Goal: Communication & Community: Answer question/provide support

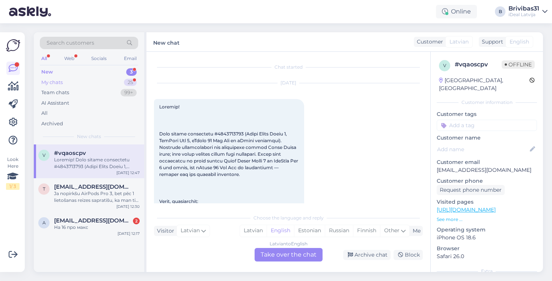
click at [105, 77] on div "My chats 25" at bounding box center [89, 82] width 98 height 11
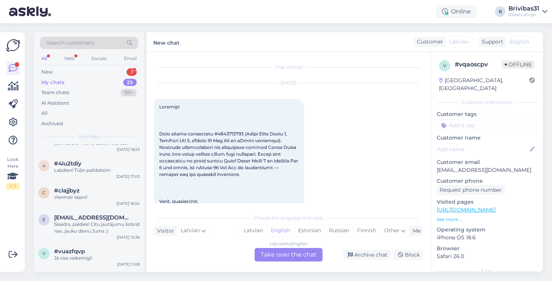
scroll to position [301, 0]
click at [234, 134] on span at bounding box center [229, 228] width 140 height 249
copy span "2000083966"
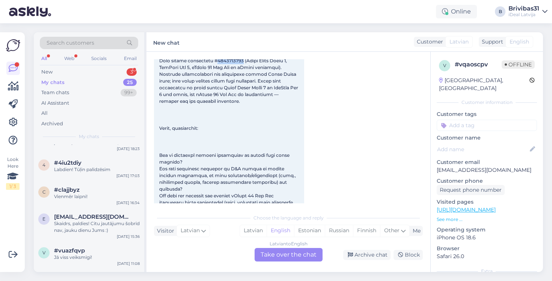
scroll to position [74, 0]
click at [252, 230] on div "Latvian" at bounding box center [253, 230] width 27 height 11
click at [277, 256] on div "Latvian to Latvian Take over the chat" at bounding box center [289, 255] width 68 height 14
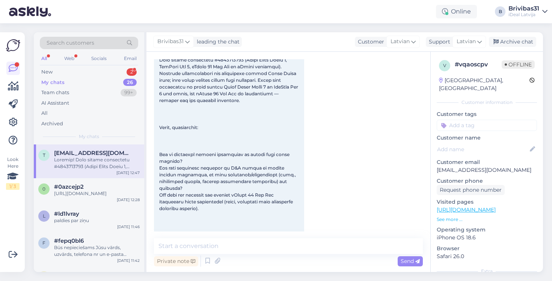
click at [250, 260] on div "Private note Send" at bounding box center [288, 261] width 269 height 14
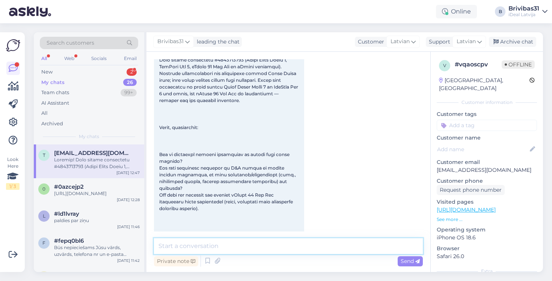
click at [253, 247] on textarea at bounding box center [288, 246] width 269 height 16
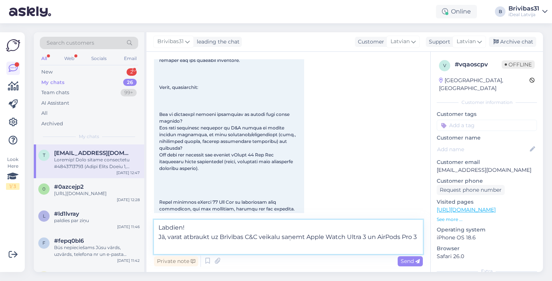
scroll to position [117, 0]
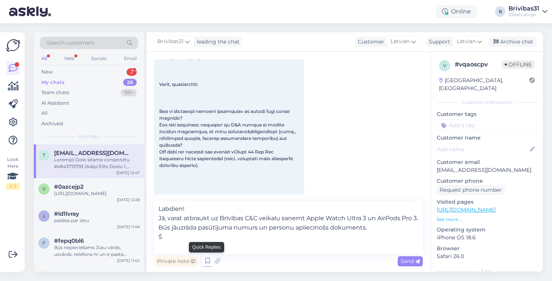
click at [208, 260] on icon at bounding box center [207, 261] width 9 height 11
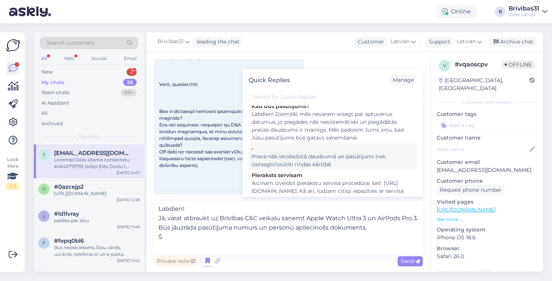
scroll to position [5, 0]
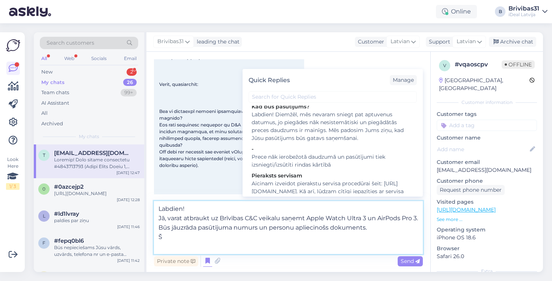
click at [183, 252] on textarea "Labdien! Jā, varat atbraukt uz Brīvības C&C veikalu saņemt Apple Watch Ultra 3 …" at bounding box center [288, 227] width 269 height 53
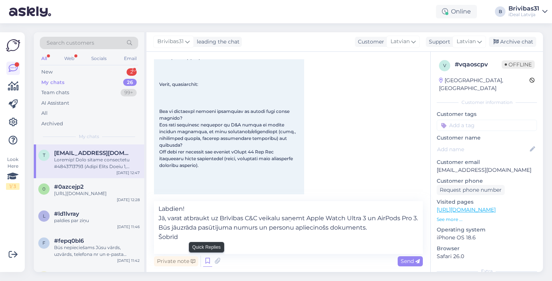
click at [209, 263] on icon at bounding box center [207, 261] width 9 height 11
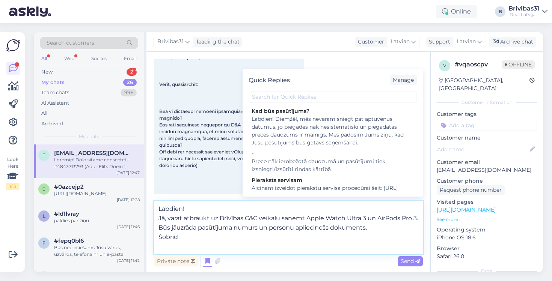
click at [231, 249] on textarea "Labdien! Jā, varat atbraukt uz Brīvības C&C veikalu saņemt Apple Watch Ultra 3 …" at bounding box center [288, 227] width 269 height 53
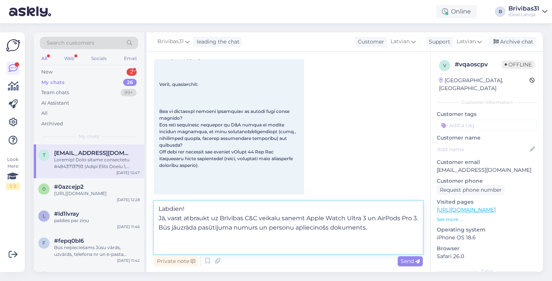
type textarea "Labdien! Jā, varat atbraukt uz Brīvības C&C veikalu saņemt Apple Watch Ultra 3 …"
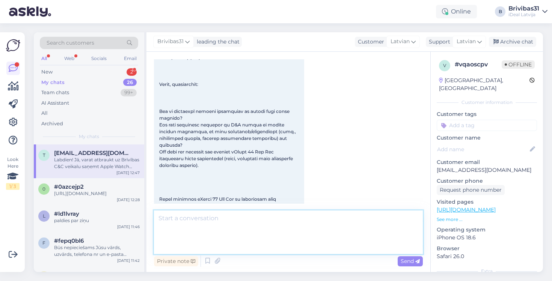
scroll to position [194, 0]
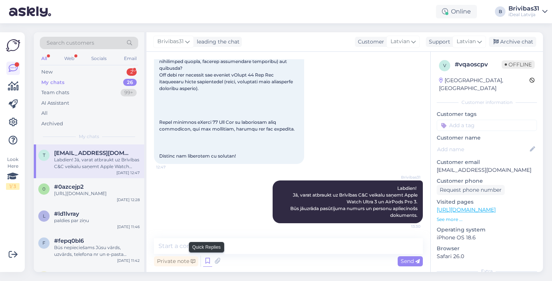
click at [205, 262] on icon at bounding box center [207, 261] width 9 height 11
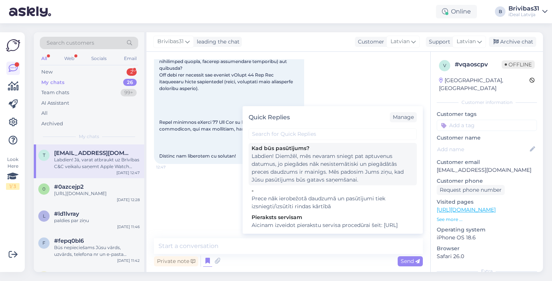
click at [311, 169] on div "Labdien! Diemžēl, mēs nevaram sniegt pat aptuvenus datumus, jo piegādes nāk nes…" at bounding box center [333, 168] width 162 height 32
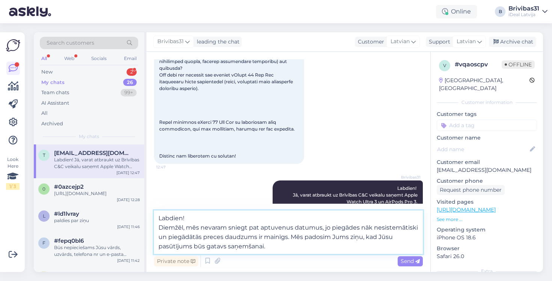
click at [187, 221] on textarea "Labdien! Diemžēl, mēs nevaram sniegt pat aptuvenus datumus, jo piegādes nāk nes…" at bounding box center [288, 233] width 269 height 44
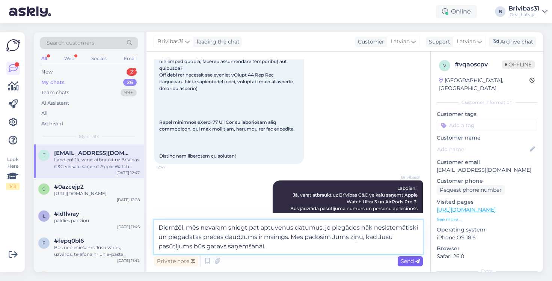
type textarea "Diemžēl, mēs nevaram sniegt pat aptuvenus datumus, jo piegādes nāk nesistemātis…"
click at [411, 262] on span "Send" at bounding box center [410, 261] width 19 height 7
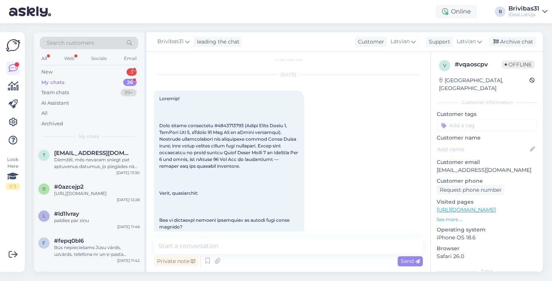
scroll to position [0, 0]
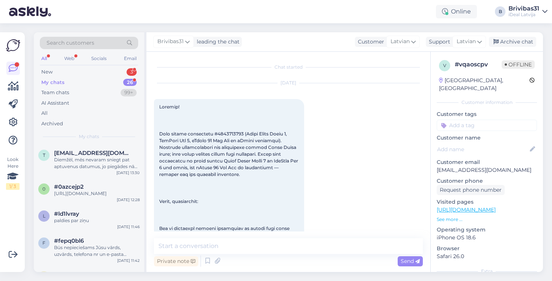
click at [237, 119] on div "12:47" at bounding box center [229, 228] width 150 height 259
click at [114, 84] on div "My chats 26" at bounding box center [89, 82] width 98 height 11
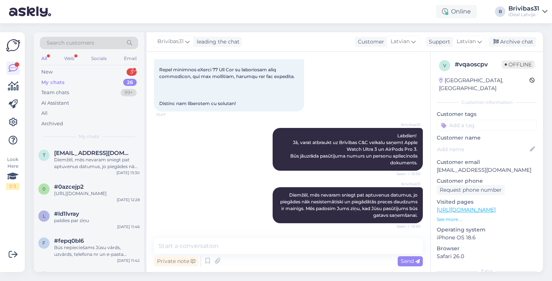
scroll to position [247, 0]
